Goal: Contribute content: Add original content to the website for others to see

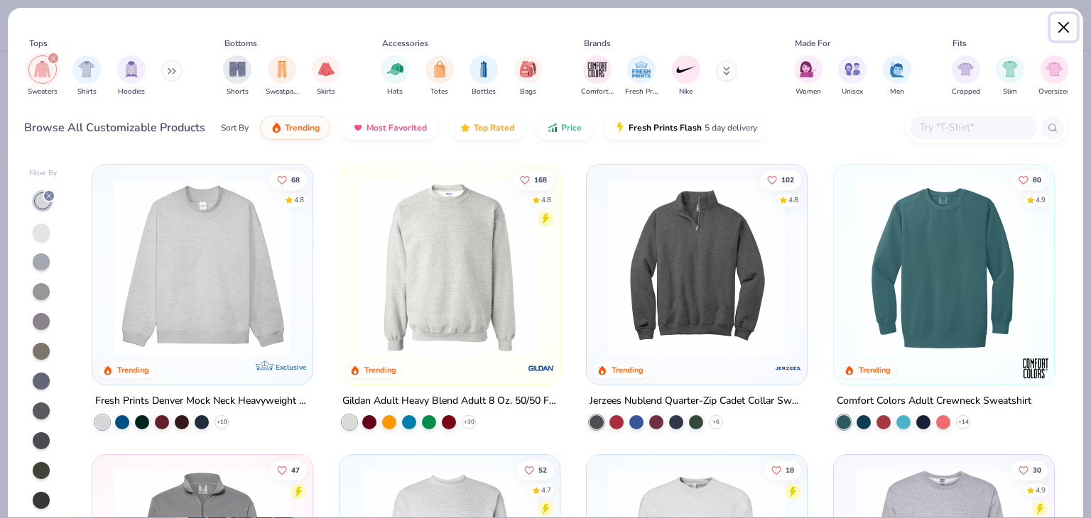
click at [1065, 27] on button "Close" at bounding box center [1063, 27] width 27 height 27
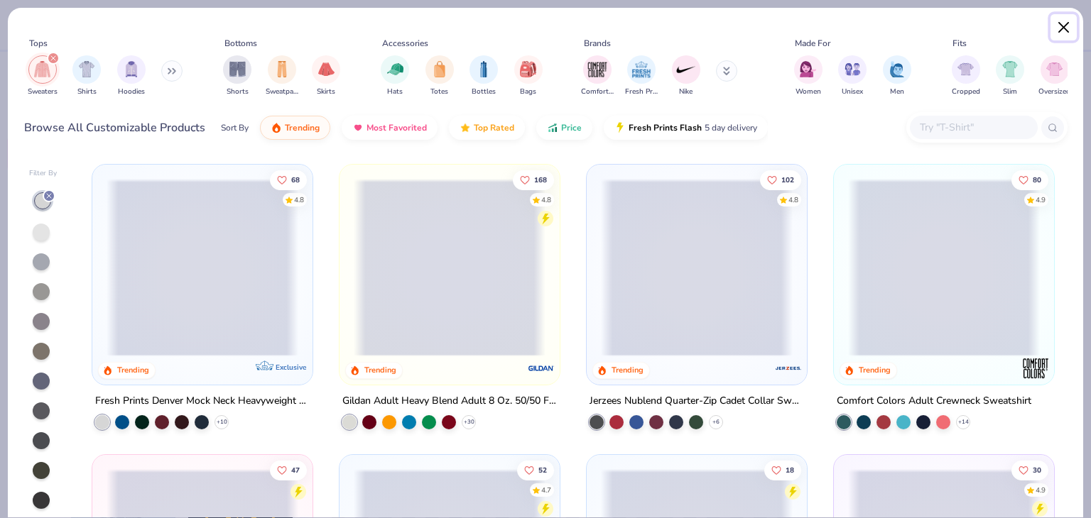
click at [1066, 26] on button "Close" at bounding box center [1063, 27] width 27 height 27
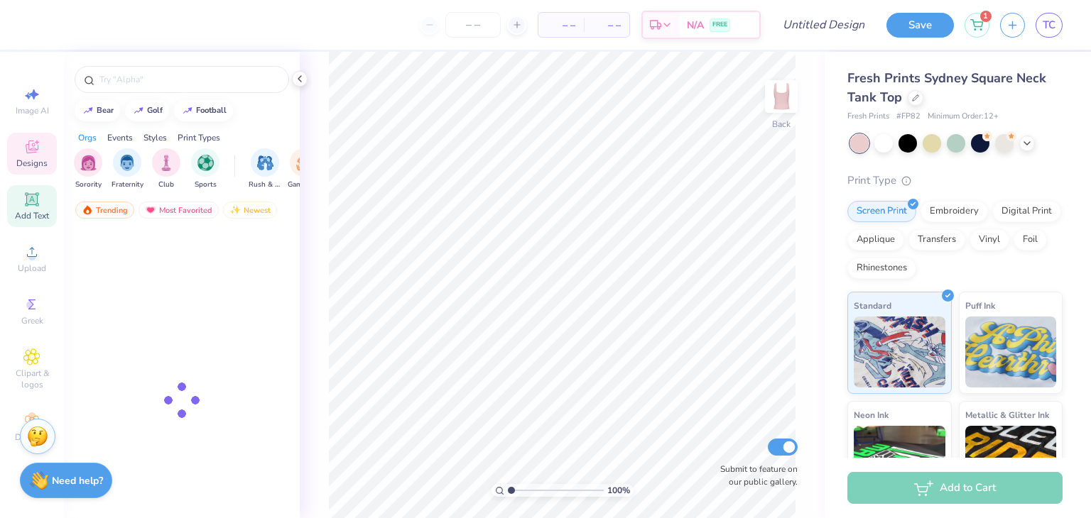
click at [32, 202] on icon at bounding box center [31, 199] width 11 height 11
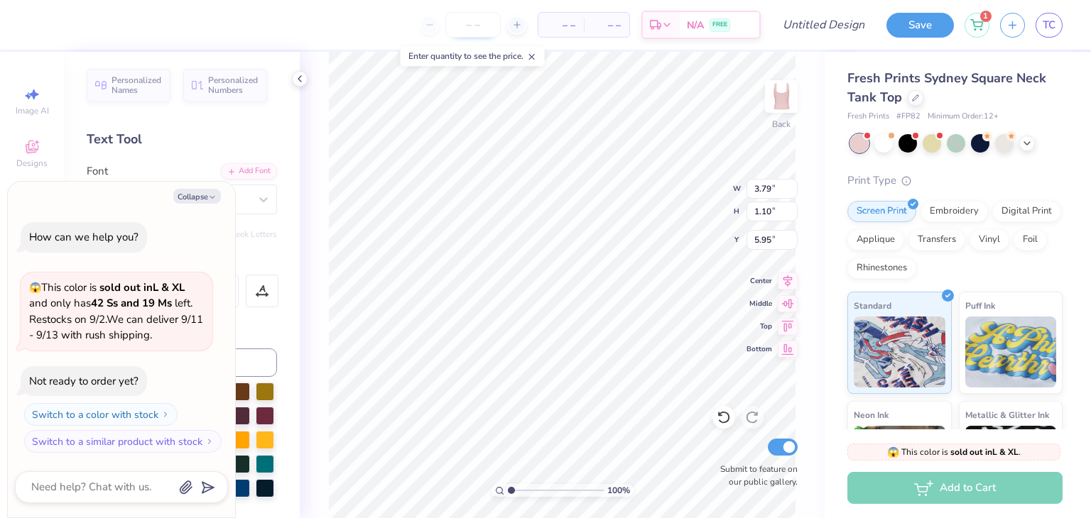
click at [466, 23] on input "number" at bounding box center [472, 25] width 55 height 26
type textarea "x"
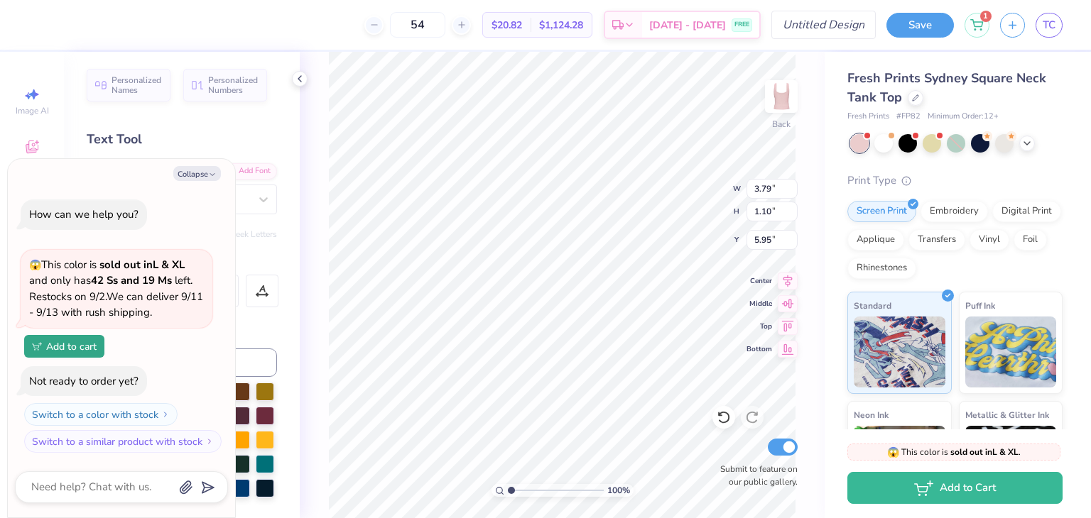
type input "54"
click at [817, 21] on input "Design Title" at bounding box center [841, 25] width 70 height 28
type input "t"
type textarea "x"
type input "te"
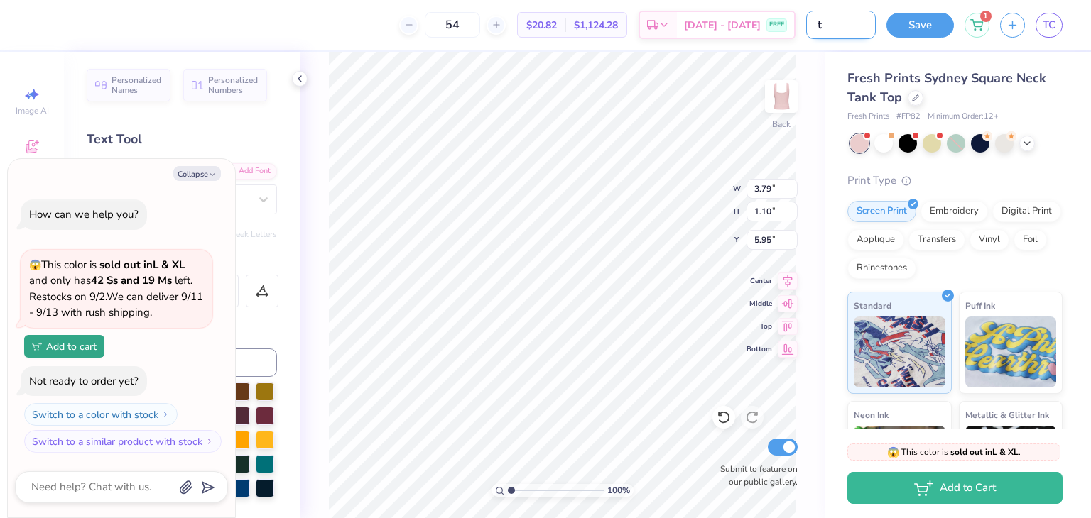
type textarea "x"
type input "tes"
type textarea "x"
type input "test"
type textarea "x"
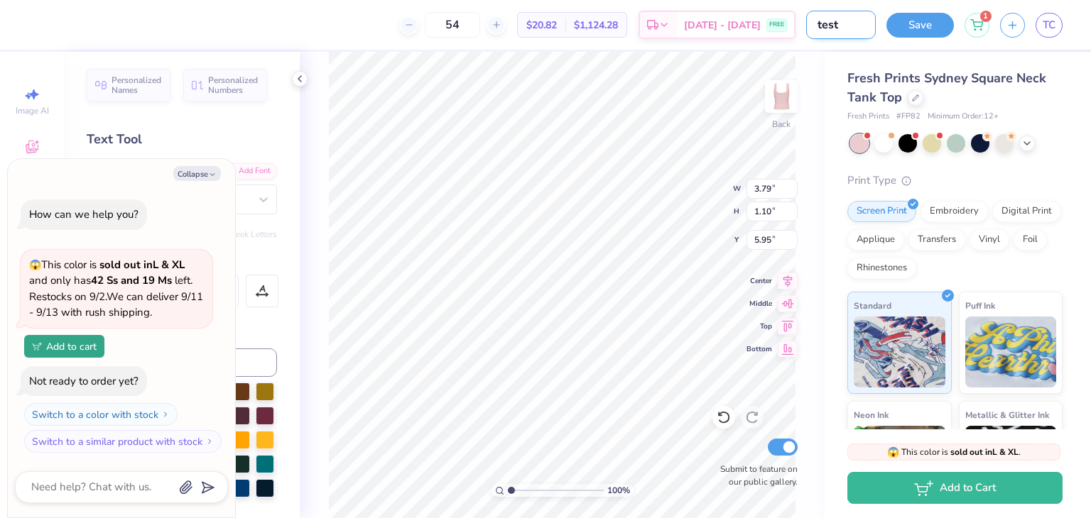
type input "testt"
type textarea "x"
type input "testt"
click at [925, 23] on button "Save" at bounding box center [919, 23] width 67 height 25
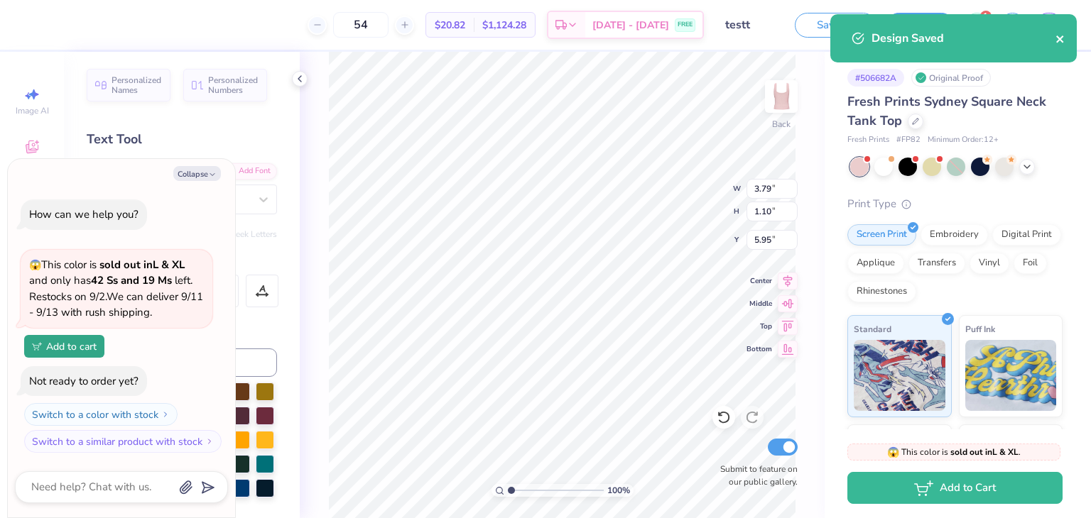
click at [1059, 39] on icon "close" at bounding box center [1059, 39] width 7 height 7
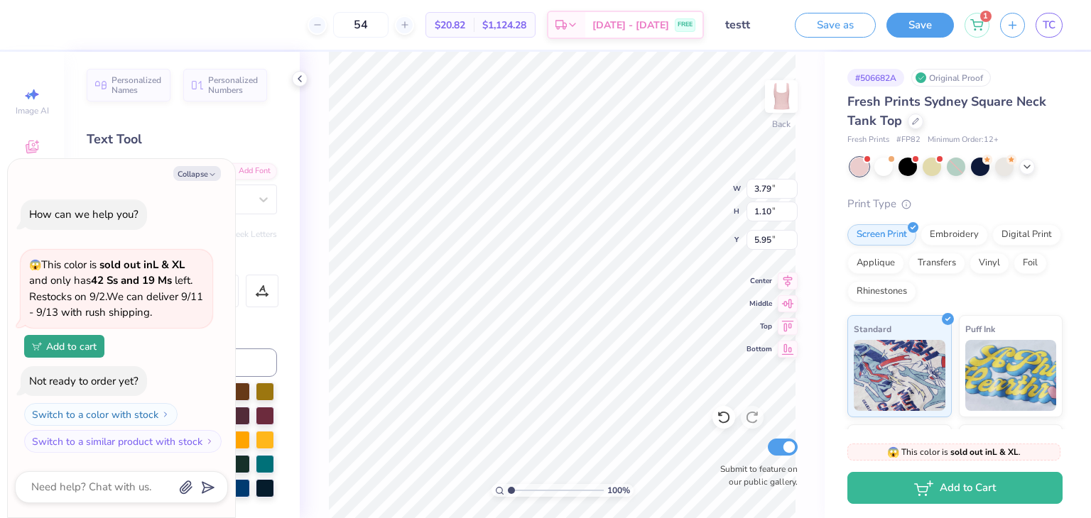
click at [1042, 22] on span "TC" at bounding box center [1048, 25] width 13 height 16
type textarea "x"
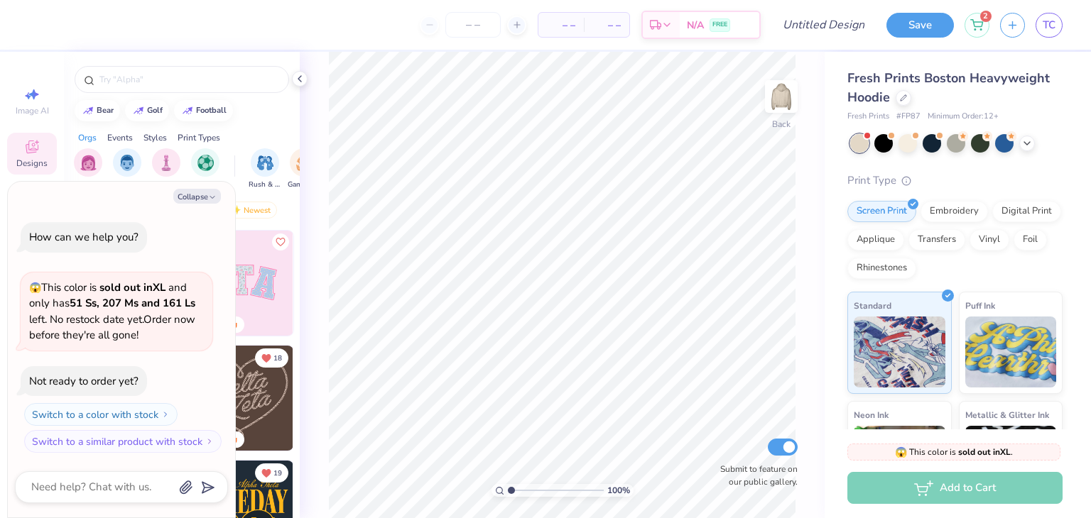
click at [199, 188] on div "Collapse How can we help you? 😱 This color is sold out in XL and only has 51 Ss…" at bounding box center [121, 350] width 227 height 336
click at [199, 191] on button "Collapse" at bounding box center [197, 196] width 48 height 15
type textarea "x"
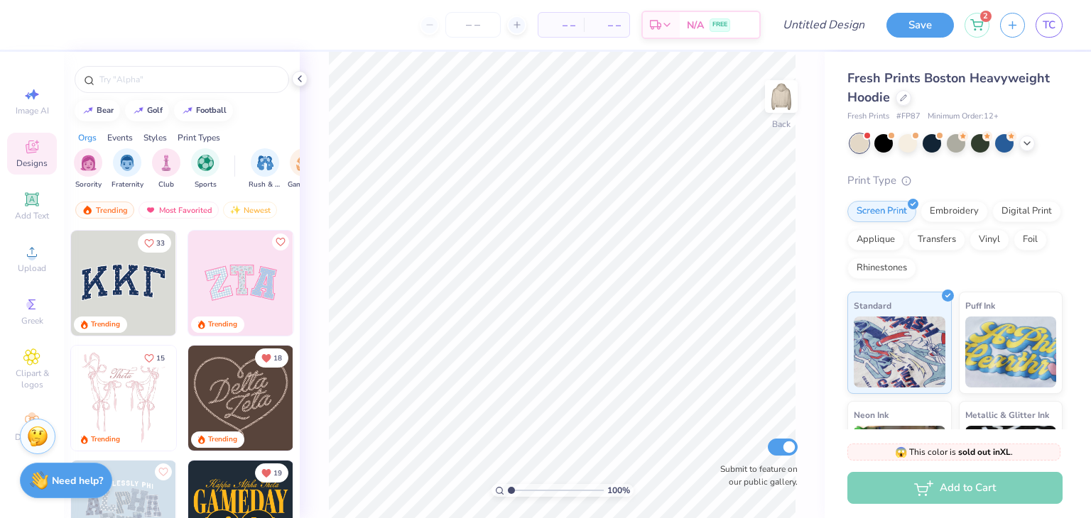
click at [139, 286] on img at bounding box center [123, 283] width 105 height 105
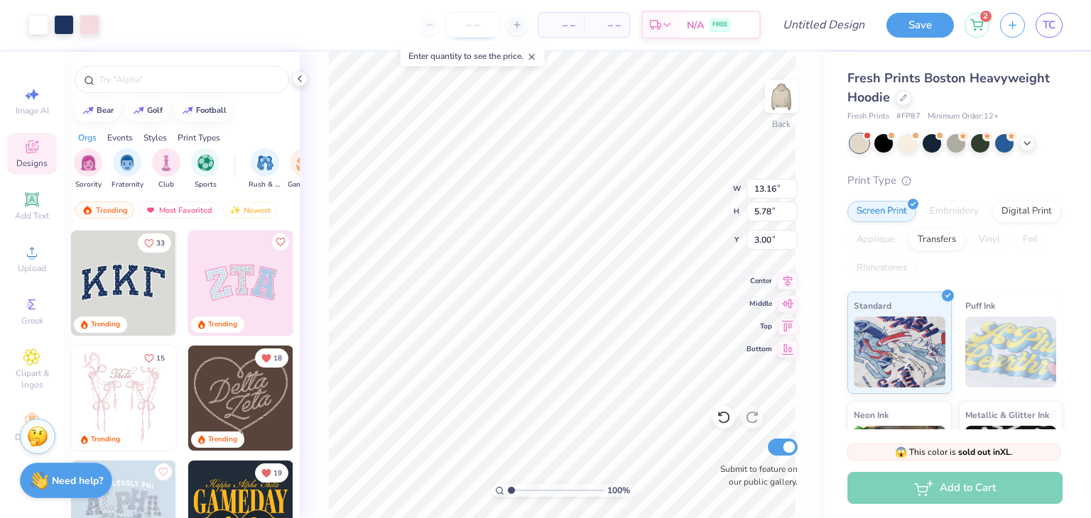
click at [462, 27] on input "number" at bounding box center [472, 25] width 55 height 26
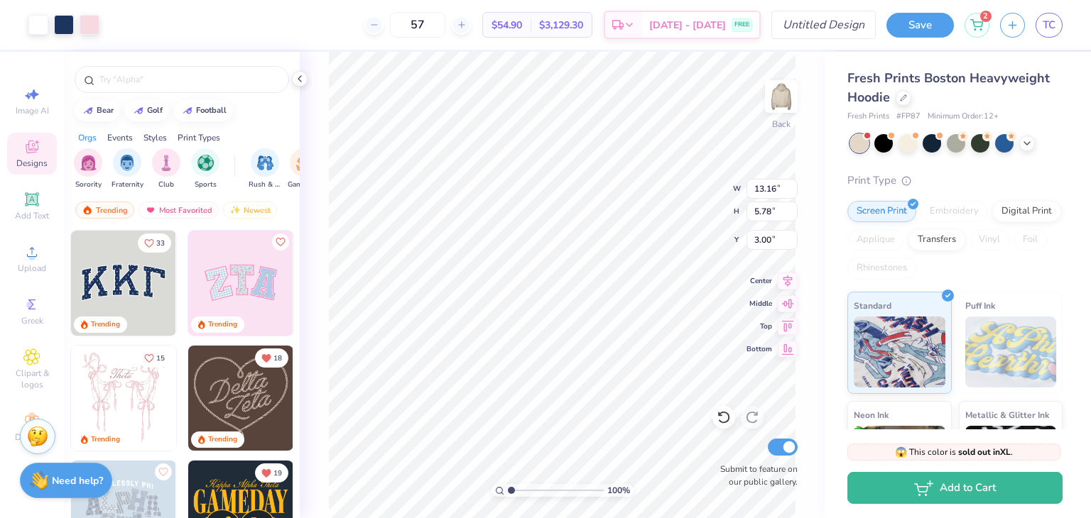
type input "57"
click at [850, 15] on input "Design Title" at bounding box center [841, 25] width 70 height 28
type input "m"
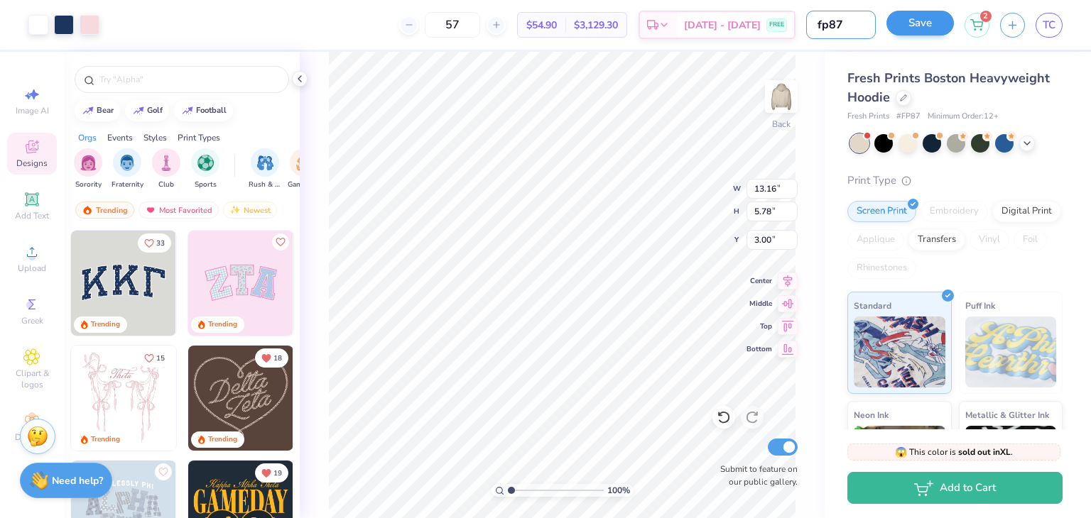
type input "fp87"
click at [934, 29] on button "Save" at bounding box center [919, 23] width 67 height 25
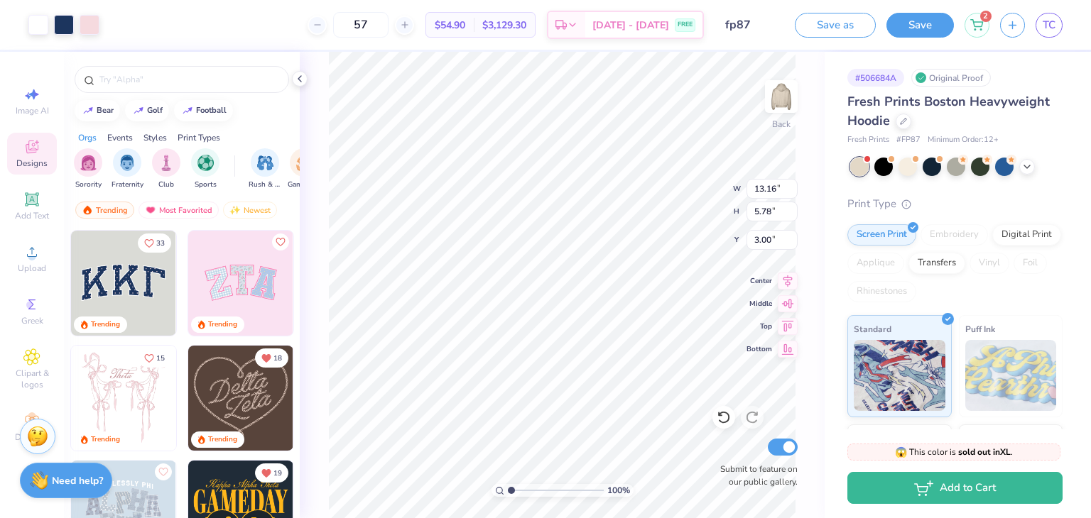
click at [1053, 27] on span "TC" at bounding box center [1048, 25] width 13 height 16
